Goal: Transaction & Acquisition: Subscribe to service/newsletter

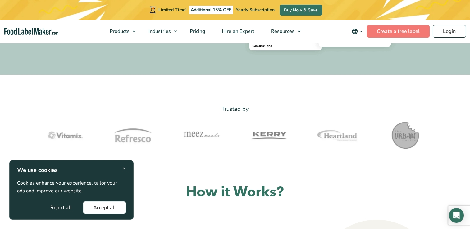
scroll to position [155, 0]
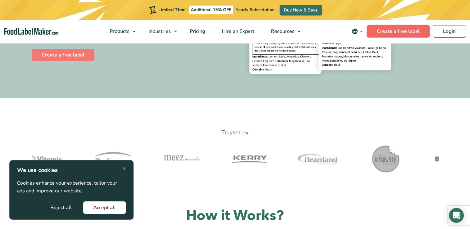
click at [384, 31] on link "Create a free label" at bounding box center [398, 31] width 63 height 12
